Goal: Transaction & Acquisition: Purchase product/service

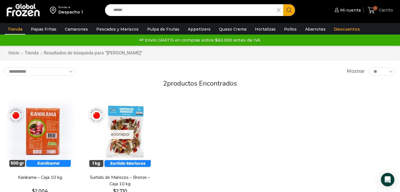
click at [368, 6] on link "2 Carrito" at bounding box center [380, 10] width 28 height 13
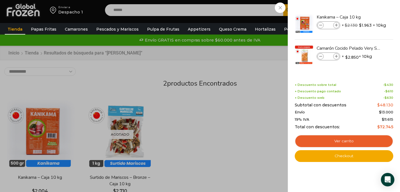
click at [366, 17] on div "2 Carrito 2 2 Shopping Cart * $" at bounding box center [380, 10] width 28 height 13
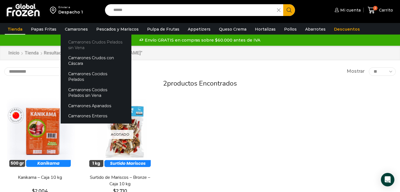
click at [76, 42] on link "Camarones Crudos Pelados sin Vena" at bounding box center [96, 45] width 71 height 16
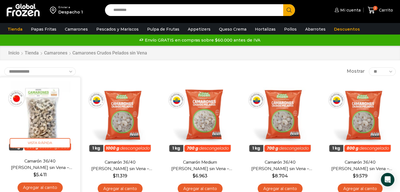
click at [32, 186] on link "Agregar al carrito" at bounding box center [39, 187] width 45 height 10
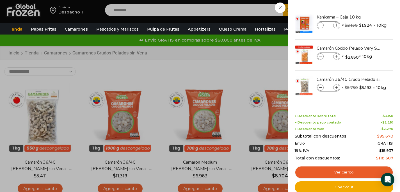
click at [366, 17] on div "3 Carrito 3 3 Shopping Cart *" at bounding box center [380, 10] width 28 height 13
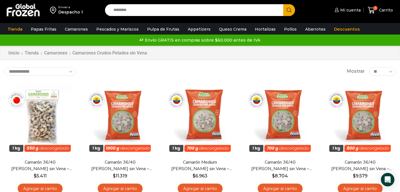
click at [252, 10] on input "Search input" at bounding box center [196, 10] width 170 height 12
type input "*****"
click at [283, 4] on button "Search" at bounding box center [289, 10] width 12 height 12
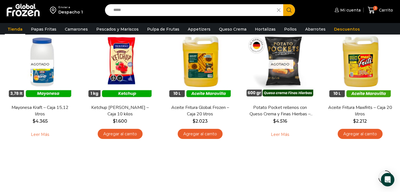
scroll to position [326, 0]
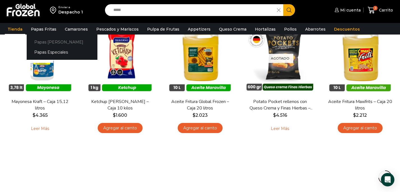
click at [43, 42] on link "Papas [PERSON_NAME]" at bounding box center [62, 42] width 71 height 10
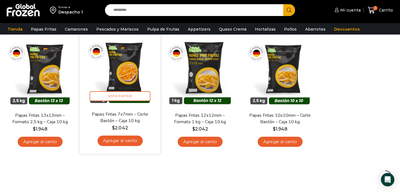
scroll to position [50, 0]
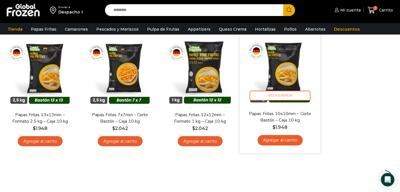
click at [269, 142] on link "Agregar al carrito" at bounding box center [279, 140] width 45 height 10
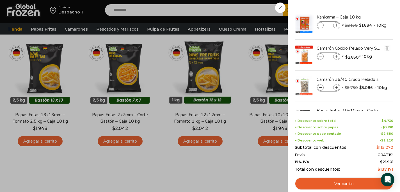
scroll to position [26, 0]
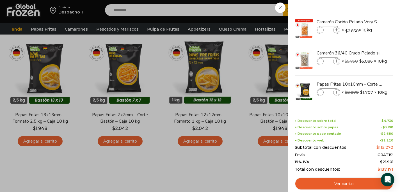
click at [366, 17] on div "4 Carrito 4 4 Shopping Cart *" at bounding box center [380, 10] width 28 height 13
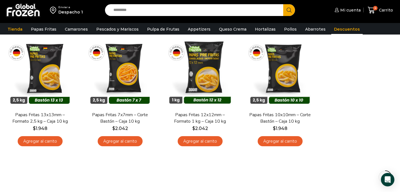
click at [334, 29] on link "Descuentos" at bounding box center [346, 29] width 31 height 11
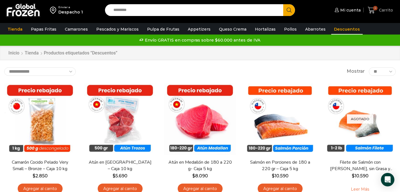
click at [376, 12] on span "4" at bounding box center [373, 10] width 10 height 8
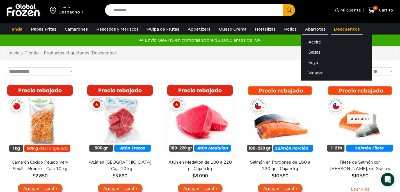
click at [305, 29] on link "Abarrotes" at bounding box center [315, 29] width 26 height 11
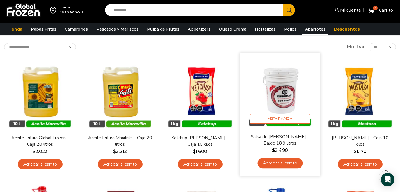
scroll to position [24, 0]
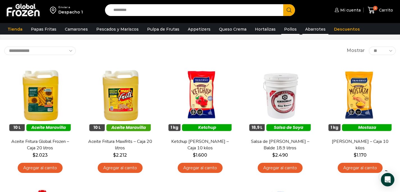
click at [281, 31] on link "Pollos" at bounding box center [290, 29] width 18 height 11
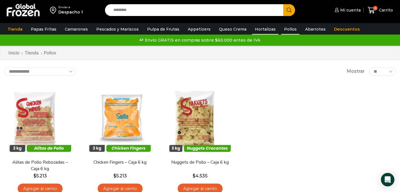
click at [255, 27] on link "Hortalizas" at bounding box center [265, 29] width 26 height 11
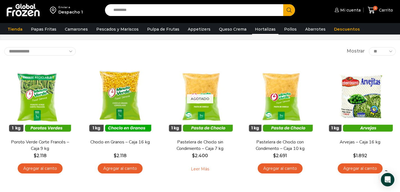
scroll to position [21, 0]
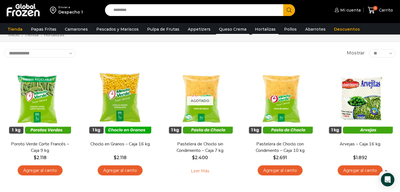
click at [232, 30] on link "Queso Crema" at bounding box center [232, 29] width 33 height 11
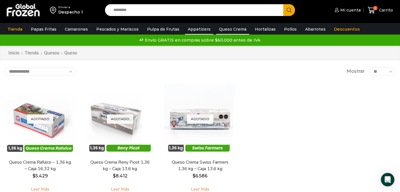
click at [193, 28] on link "Appetizers" at bounding box center [199, 29] width 28 height 11
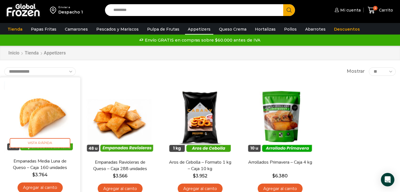
click at [31, 186] on link "Agregar al carrito" at bounding box center [39, 187] width 45 height 10
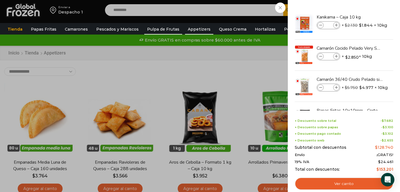
click at [166, 29] on link "Pulpa de Frutas" at bounding box center [163, 29] width 38 height 11
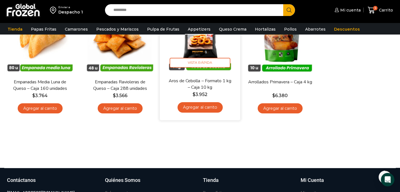
scroll to position [84, 0]
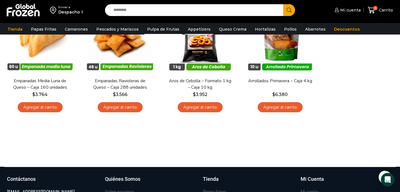
click at [162, 30] on link "Pulpa de Frutas" at bounding box center [163, 29] width 38 height 11
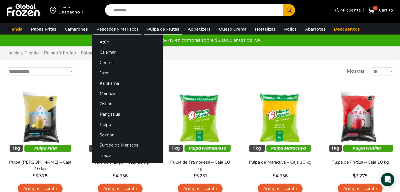
click at [126, 30] on link "Pescados y Mariscos" at bounding box center [117, 29] width 48 height 11
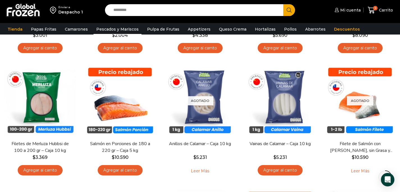
scroll to position [148, 0]
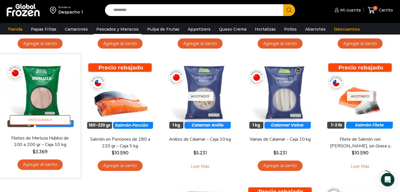
click at [53, 165] on link "Agregar al carrito" at bounding box center [39, 164] width 45 height 10
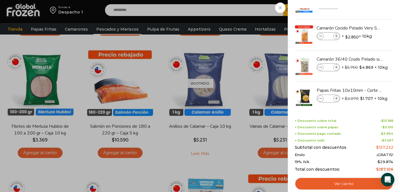
scroll to position [19, 0]
click at [336, 68] on icon at bounding box center [336, 68] width 3 height 3
type input "*"
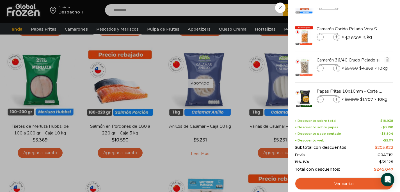
click at [335, 67] on icon at bounding box center [336, 68] width 3 height 3
type input "*"
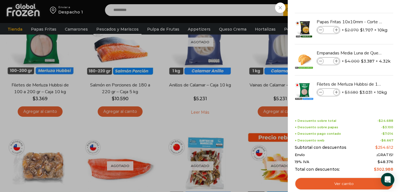
scroll to position [211, 0]
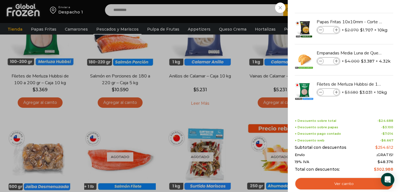
click at [366, 9] on div "8 Carrito 8 8 Shopping Cart *" at bounding box center [380, 10] width 28 height 13
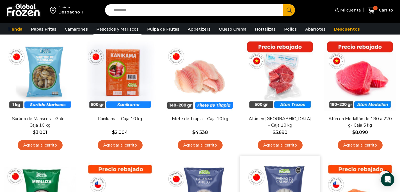
scroll to position [20, 0]
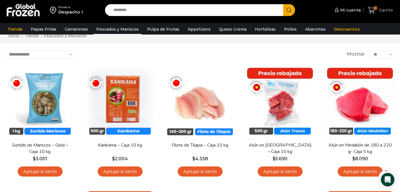
click at [379, 11] on span "Carrito" at bounding box center [384, 10] width 15 height 6
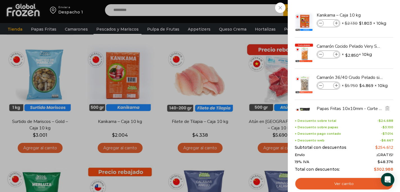
scroll to position [0, 0]
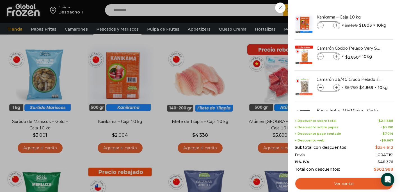
click at [366, 7] on div "8 Carrito 8 8 Shopping Cart *" at bounding box center [380, 10] width 28 height 13
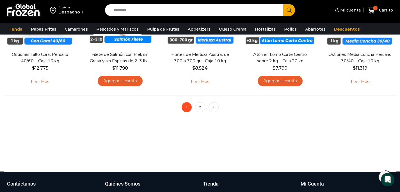
scroll to position [487, 0]
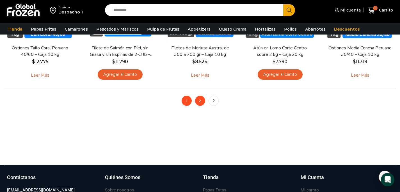
click at [199, 99] on link "2" at bounding box center [200, 101] width 10 height 10
